Goal: Contribute content: Add original content to the website for others to see

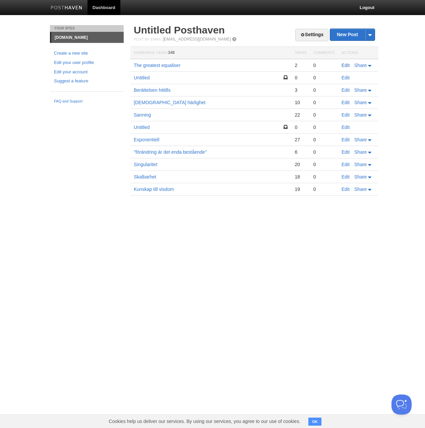
click at [344, 65] on link "Edit" at bounding box center [346, 65] width 8 height 5
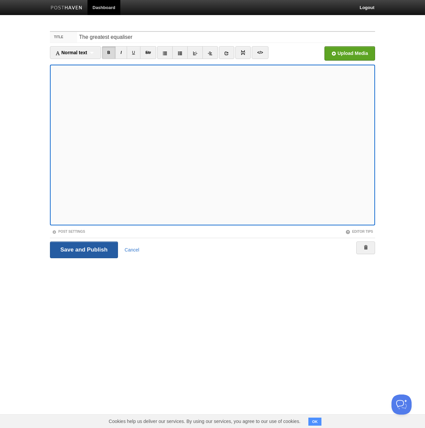
click at [99, 247] on input "Save and Publish" at bounding box center [84, 250] width 68 height 17
